Goal: Information Seeking & Learning: Learn about a topic

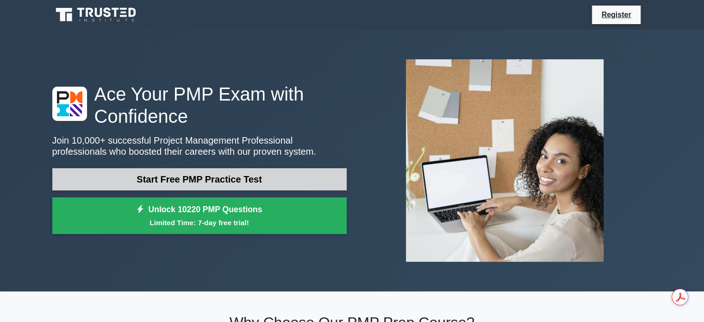
click at [221, 183] on link "Start Free PMP Practice Test" at bounding box center [199, 179] width 294 height 22
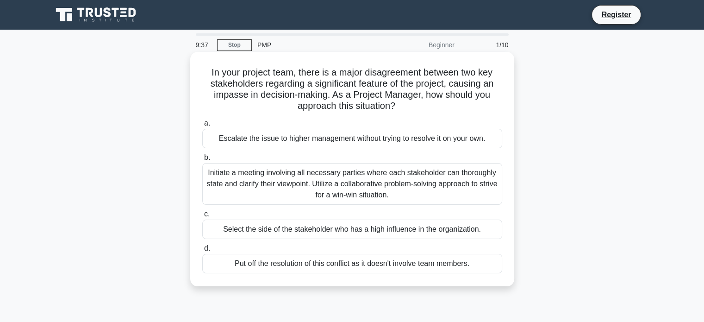
click at [385, 187] on div "Initiate a meeting involving all necessary parties where each stakeholder can t…" at bounding box center [352, 184] width 300 height 42
click at [202, 161] on input "b. Initiate a meeting involving all necessary parties where each stakeholder ca…" at bounding box center [202, 158] width 0 height 6
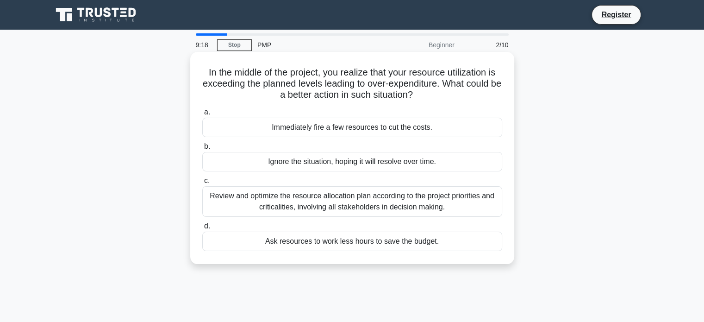
click at [373, 205] on div "Review and optimize the resource allocation plan according to the project prior…" at bounding box center [352, 201] width 300 height 31
click at [202, 184] on input "c. Review and optimize the resource allocation plan according to the project pr…" at bounding box center [202, 181] width 0 height 6
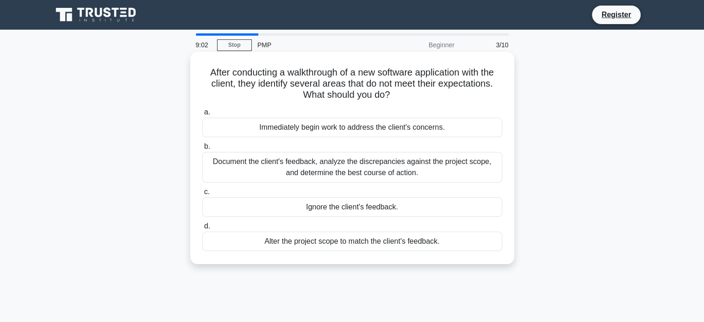
click at [380, 166] on div "Document the client's feedback, analyze the discrepancies against the project s…" at bounding box center [352, 167] width 300 height 31
click at [202, 150] on input "b. Document the client's feedback, analyze the discrepancies against the projec…" at bounding box center [202, 147] width 0 height 6
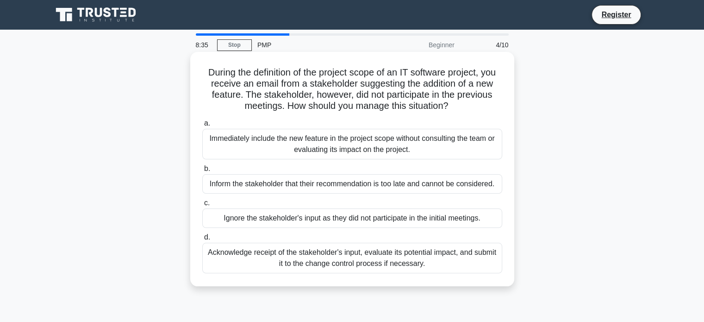
click at [407, 258] on div "Acknowledge receipt of the stakeholder's input, evaluate its potential impact, …" at bounding box center [352, 258] width 300 height 31
click at [202, 240] on input "d. Acknowledge receipt of the stakeholder's input, evaluate its potential impac…" at bounding box center [202, 237] width 0 height 6
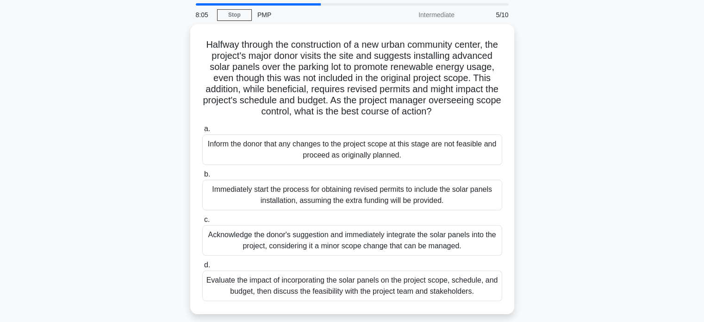
scroll to position [46, 0]
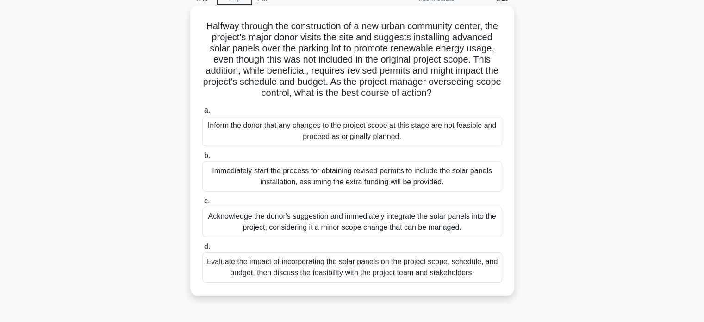
click at [430, 276] on div "Evaluate the impact of incorporating the solar panels on the project scope, sch…" at bounding box center [352, 267] width 300 height 31
click at [202, 250] on input "d. Evaluate the impact of incorporating the solar panels on the project scope, …" at bounding box center [202, 246] width 0 height 6
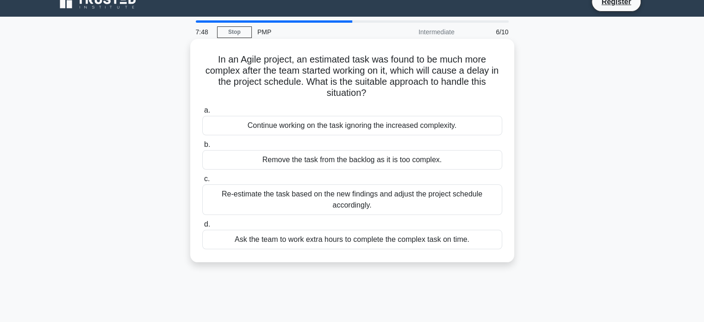
scroll to position [0, 0]
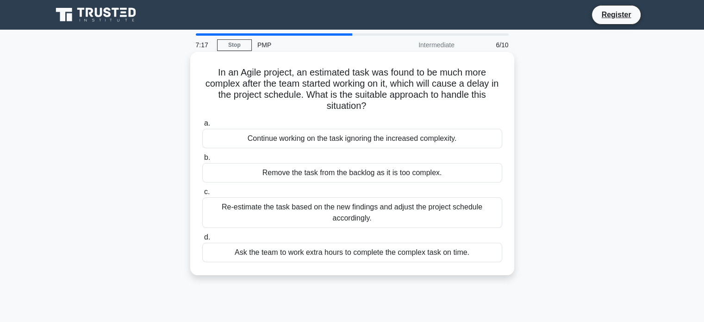
click at [390, 220] on div "Re-estimate the task based on the new findings and adjust the project schedule …" at bounding box center [352, 212] width 300 height 31
click at [202, 195] on input "c. Re-estimate the task based on the new findings and adjust the project schedu…" at bounding box center [202, 192] width 0 height 6
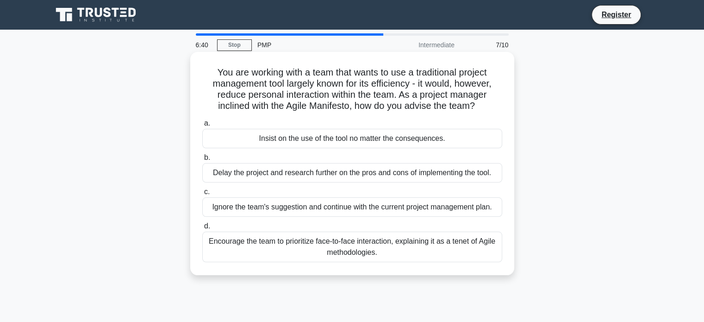
click at [381, 254] on div "Encourage the team to prioritize face-to-face interaction, explaining it as a t…" at bounding box center [352, 246] width 300 height 31
click at [202, 229] on input "d. Encourage the team to prioritize face-to-face interaction, explaining it as …" at bounding box center [202, 226] width 0 height 6
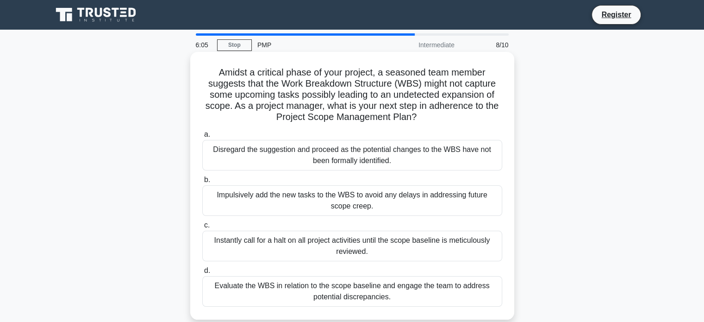
click at [419, 293] on div "Evaluate the WBS in relation to the scope baseline and engage the team to addre…" at bounding box center [352, 291] width 300 height 31
click at [202, 274] on input "d. Evaluate the WBS in relation to the scope baseline and engage the team to ad…" at bounding box center [202, 271] width 0 height 6
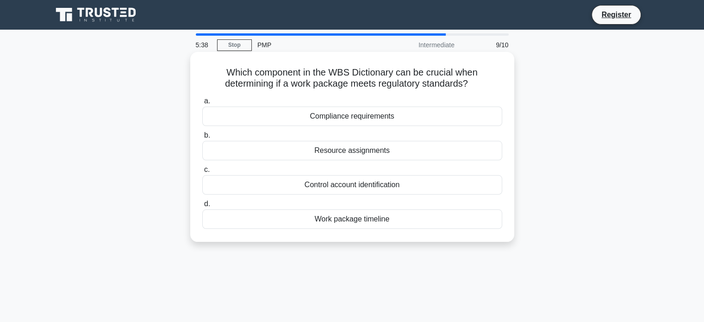
click at [382, 119] on div "Compliance requirements" at bounding box center [352, 115] width 300 height 19
click at [202, 104] on input "a. Compliance requirements" at bounding box center [202, 101] width 0 height 6
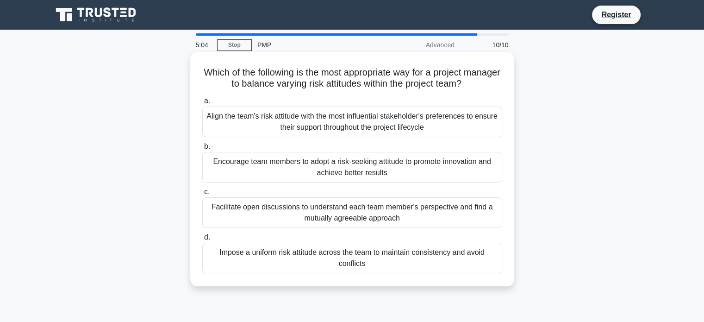
click at [411, 213] on div "Facilitate open discussions to understand each team member's perspective and fi…" at bounding box center [352, 212] width 300 height 31
click at [202, 195] on input "c. Facilitate open discussions to understand each team member's perspective and…" at bounding box center [202, 192] width 0 height 6
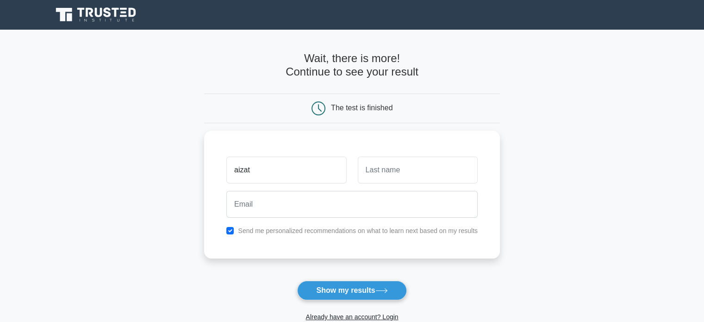
type input "aizat"
type input "hilmi"
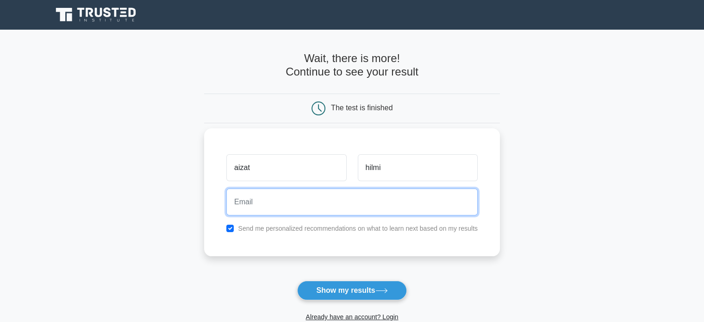
click at [298, 209] on input "email" at bounding box center [351, 201] width 251 height 27
type input "ahzs_82@yahoo.com"
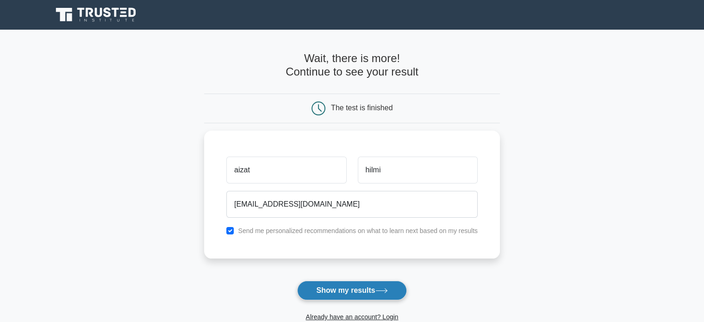
click at [355, 296] on button "Show my results" at bounding box center [351, 290] width 109 height 19
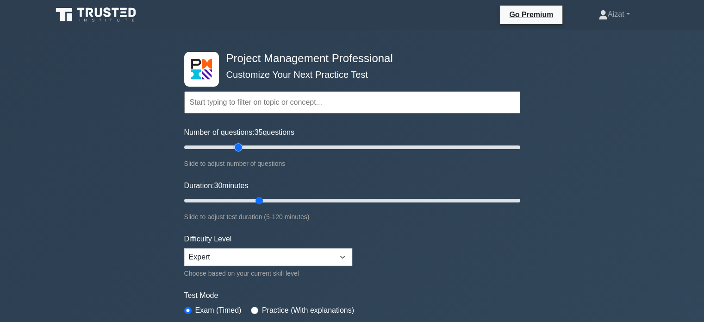
drag, startPoint x: 220, startPoint y: 146, endPoint x: 238, endPoint y: 157, distance: 21.2
type input "35"
click at [238, 153] on input "Number of questions: 35 questions" at bounding box center [352, 147] width 336 height 11
